Goal: Task Accomplishment & Management: Manage account settings

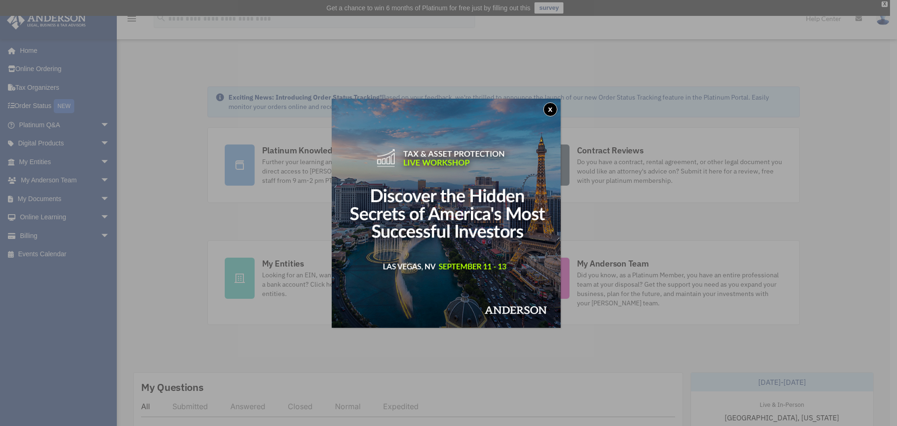
click at [64, 200] on div "x" at bounding box center [448, 213] width 897 height 426
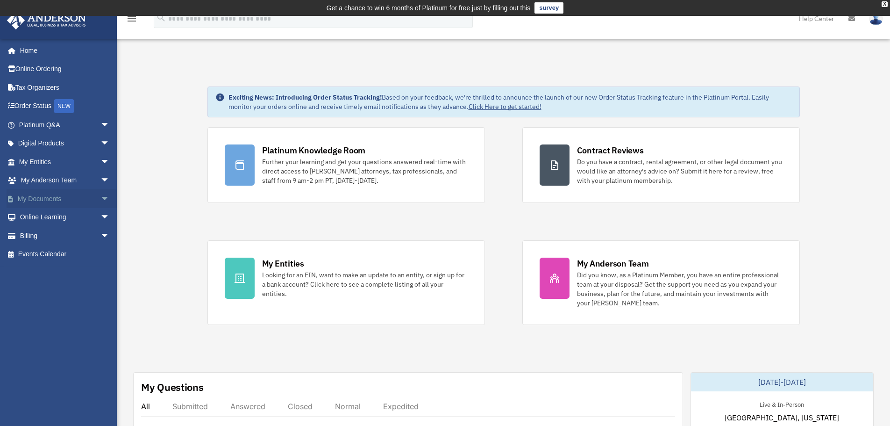
click at [100, 198] on span "arrow_drop_down" at bounding box center [109, 198] width 19 height 19
click at [40, 218] on link "Box" at bounding box center [68, 217] width 111 height 19
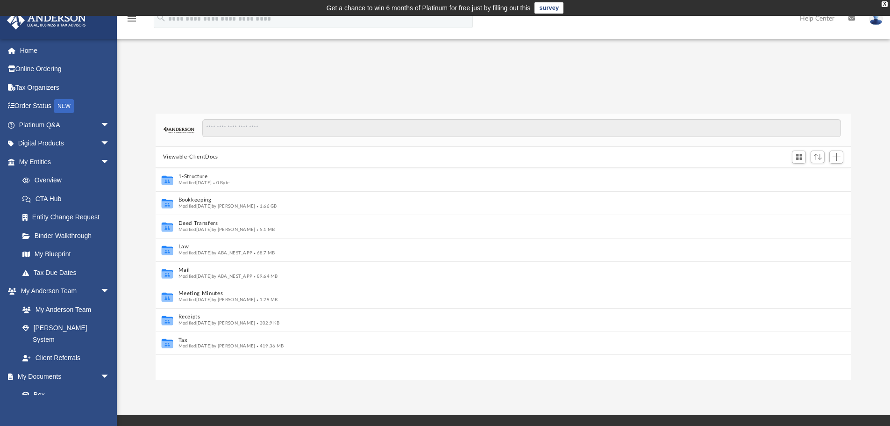
scroll to position [7, 7]
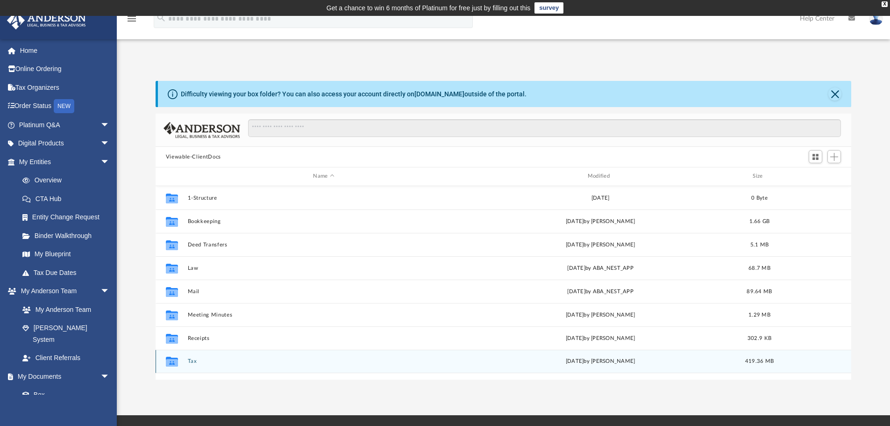
click at [192, 361] on button "Tax" at bounding box center [323, 361] width 272 height 6
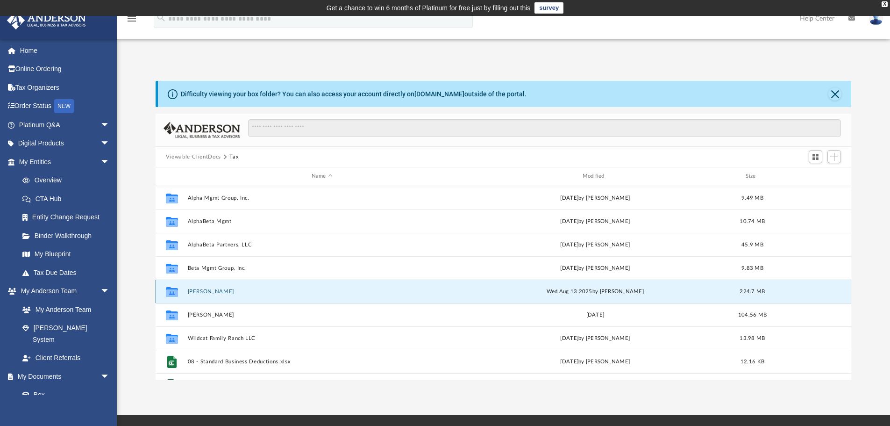
click at [206, 293] on button "Hill, Jonathon" at bounding box center [321, 291] width 269 height 6
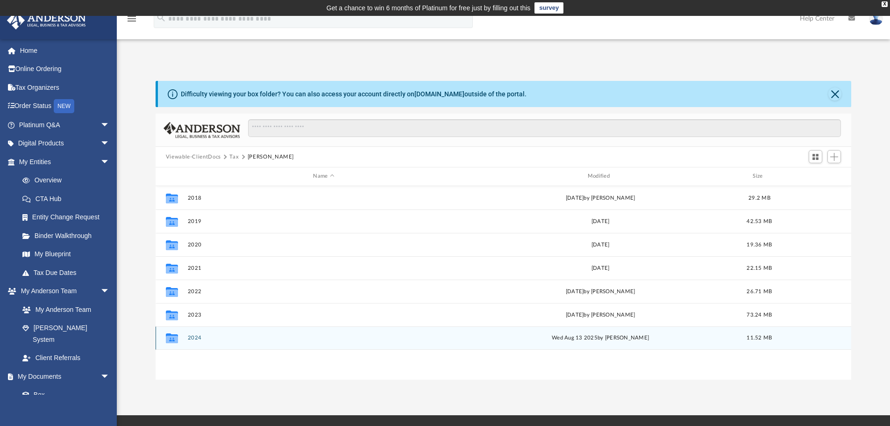
click at [196, 337] on button "2024" at bounding box center [323, 338] width 272 height 6
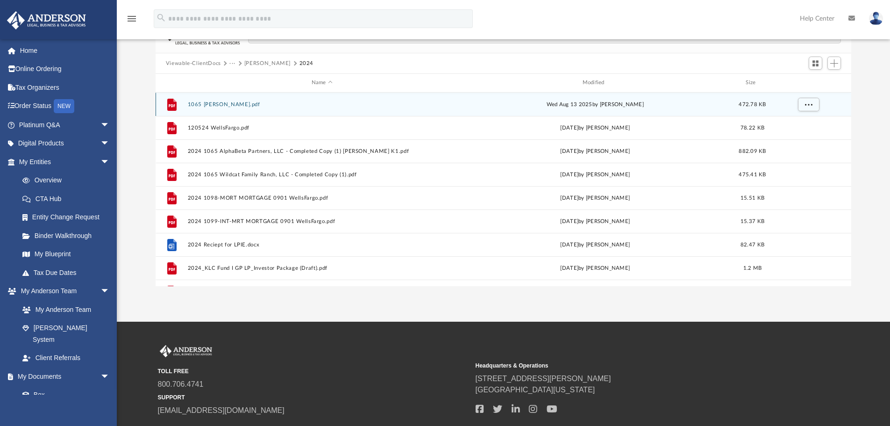
scroll to position [0, 0]
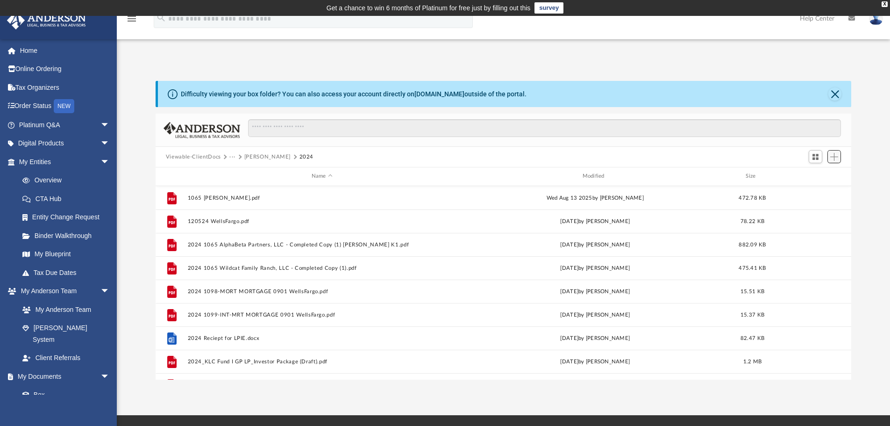
click at [834, 160] on span "Add" at bounding box center [834, 157] width 8 height 8
click at [815, 176] on li "Upload" at bounding box center [821, 176] width 30 height 10
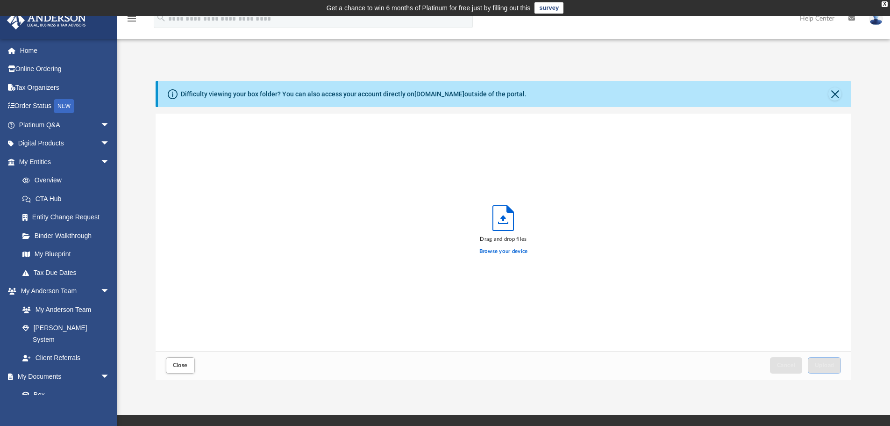
scroll to position [230, 689]
click at [506, 251] on label "Browse your device" at bounding box center [503, 251] width 49 height 8
click at [0, 0] on input "Browse your device" at bounding box center [0, 0] width 0 height 0
click at [503, 251] on label "Browse your device" at bounding box center [503, 251] width 49 height 8
click at [0, 0] on input "Browse your device" at bounding box center [0, 0] width 0 height 0
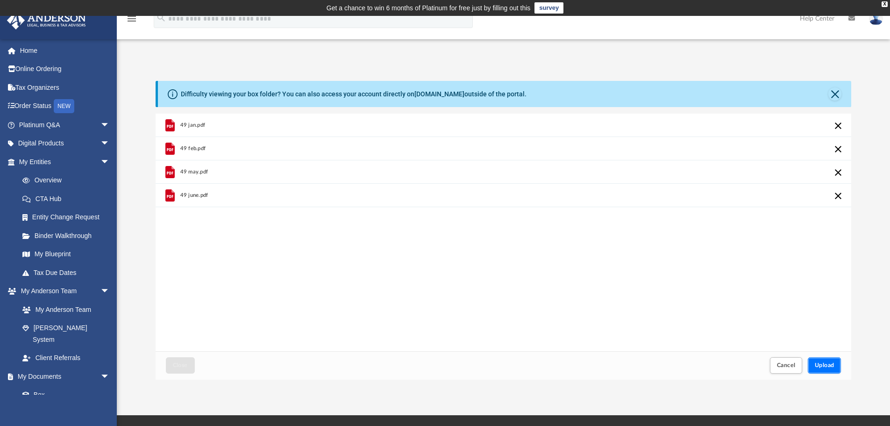
click at [830, 362] on span "Upload" at bounding box center [825, 365] width 20 height 6
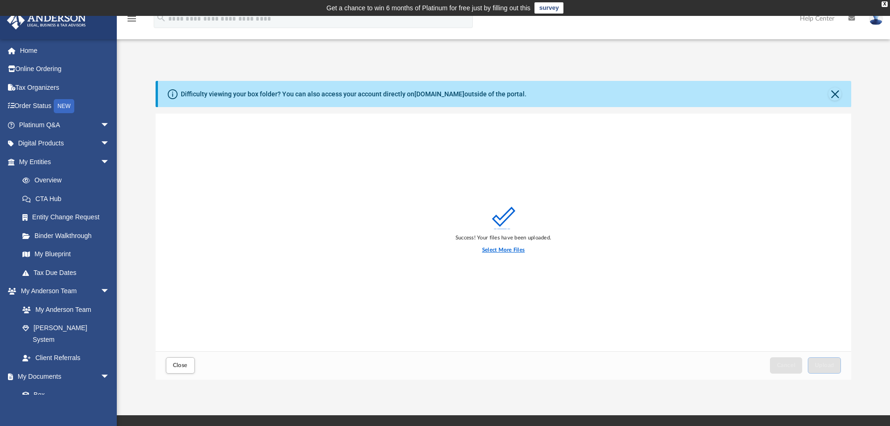
click at [501, 250] on label "Select More Files" at bounding box center [503, 250] width 43 height 8
click at [0, 0] on input "Select More Files" at bounding box center [0, 0] width 0 height 0
click at [825, 365] on span "Upload" at bounding box center [825, 365] width 20 height 6
